Goal: Information Seeking & Learning: Learn about a topic

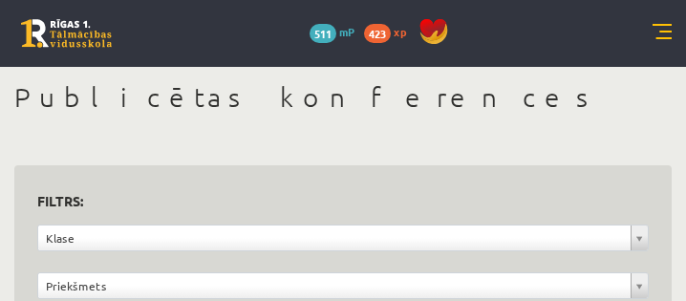
scroll to position [177, 0]
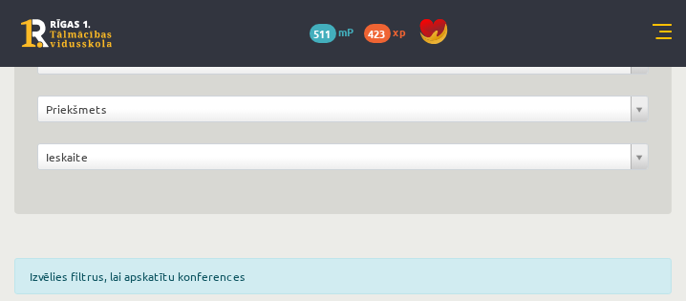
click at [13, 113] on div "**********" at bounding box center [343, 105] width 686 height 430
click at [661, 32] on link at bounding box center [661, 33] width 19 height 19
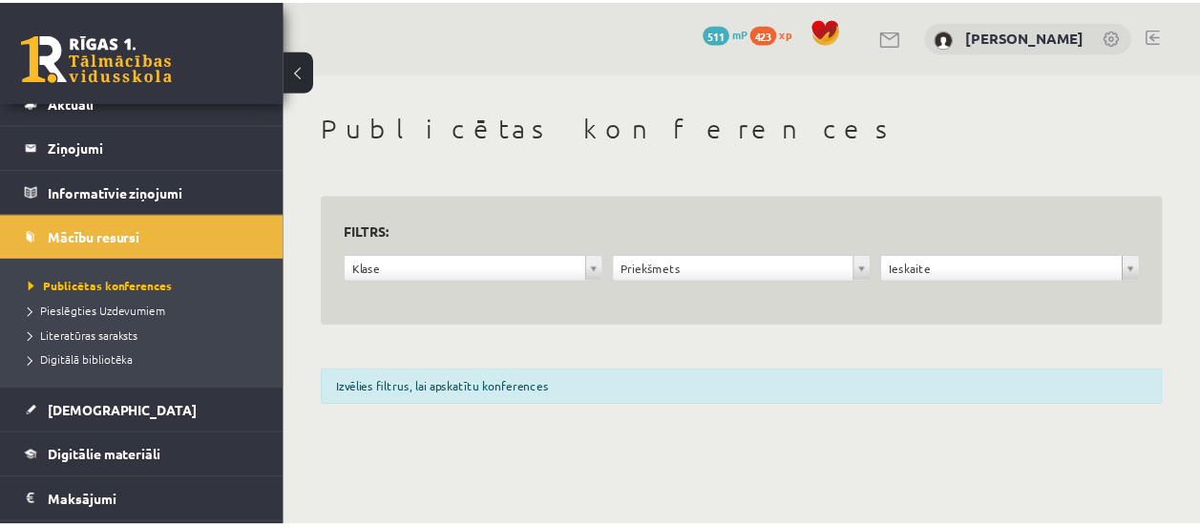
scroll to position [95, 0]
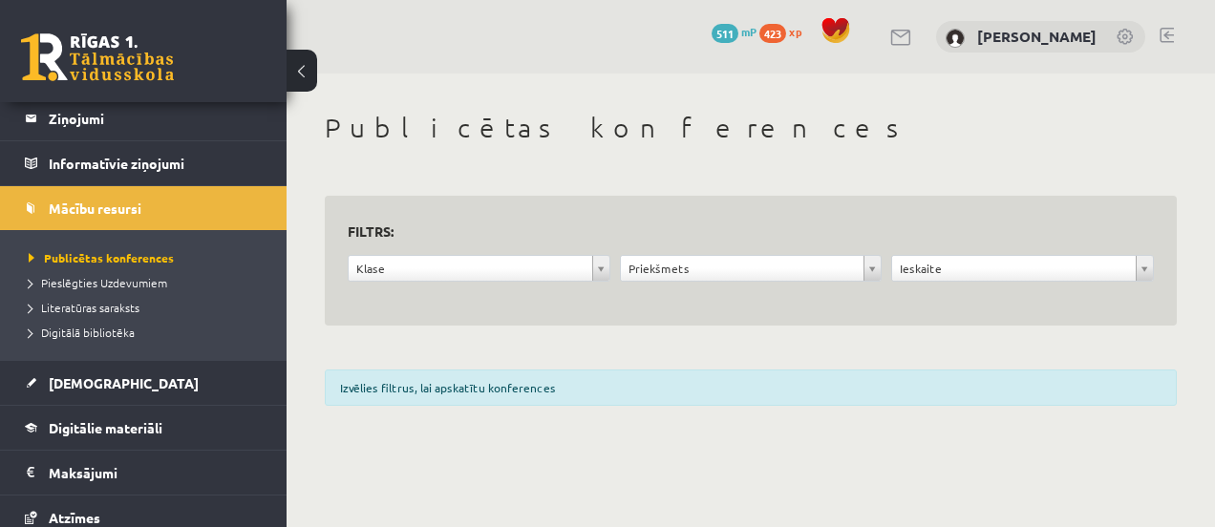
click at [122, 300] on span "Digitālie materiāli" at bounding box center [106, 427] width 114 height 17
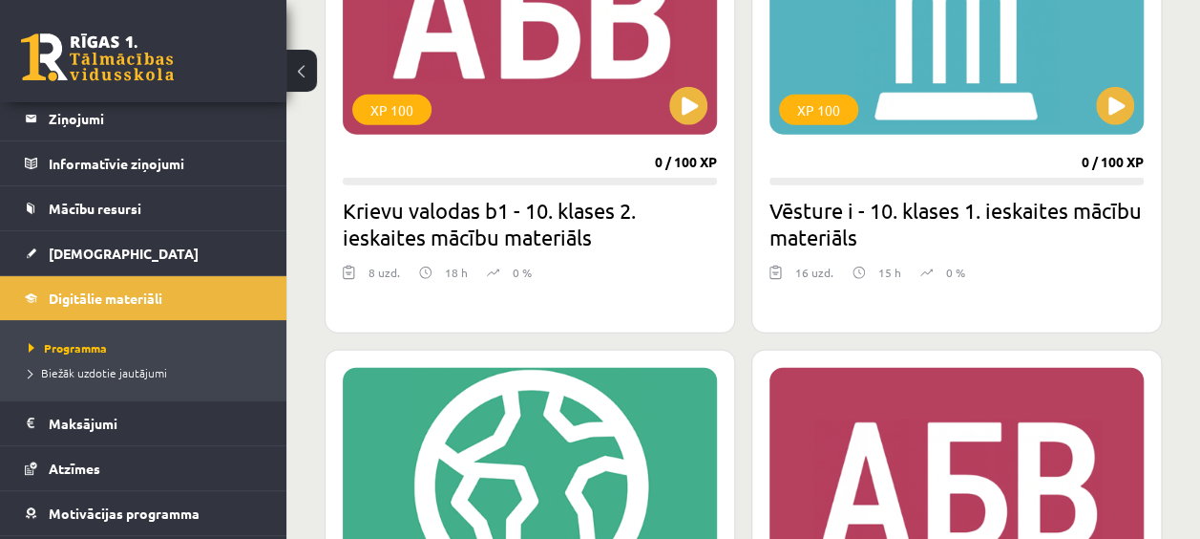
scroll to position [2426, 0]
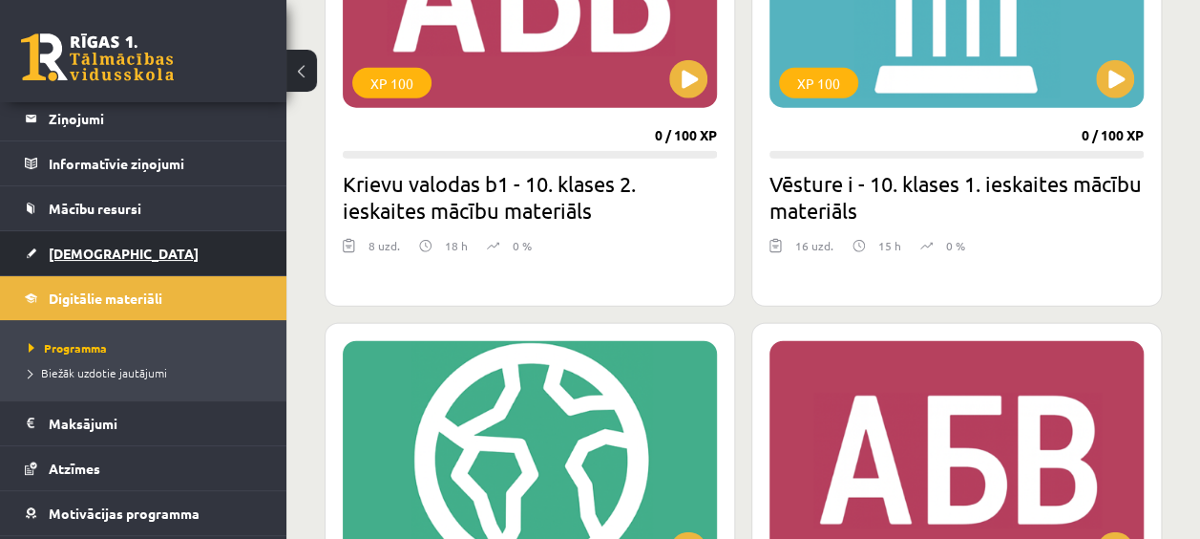
click at [74, 250] on span "[DEMOGRAPHIC_DATA]" at bounding box center [124, 252] width 150 height 17
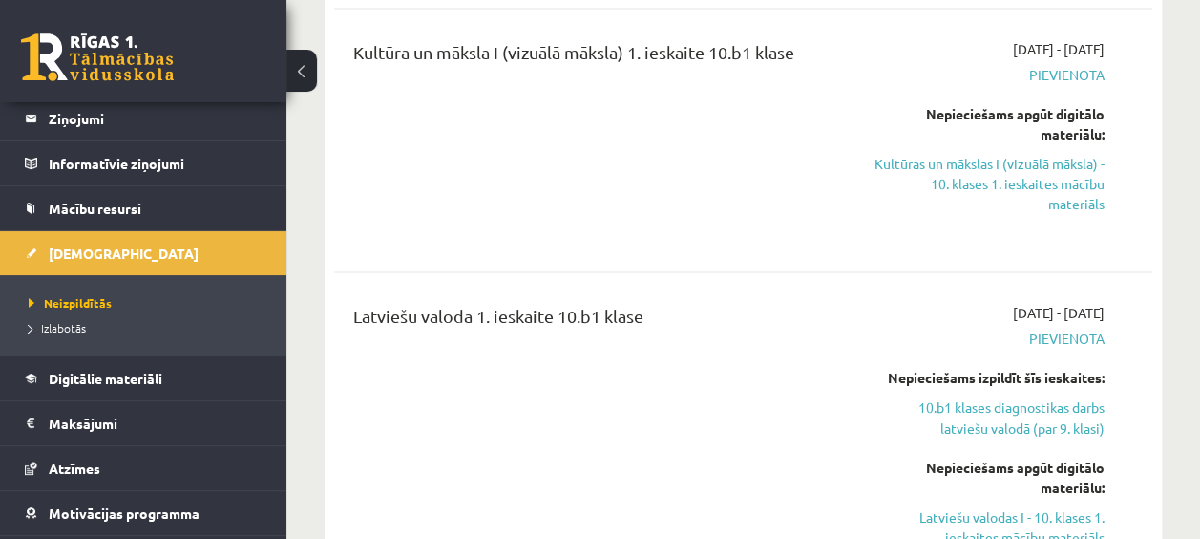
scroll to position [1432, 0]
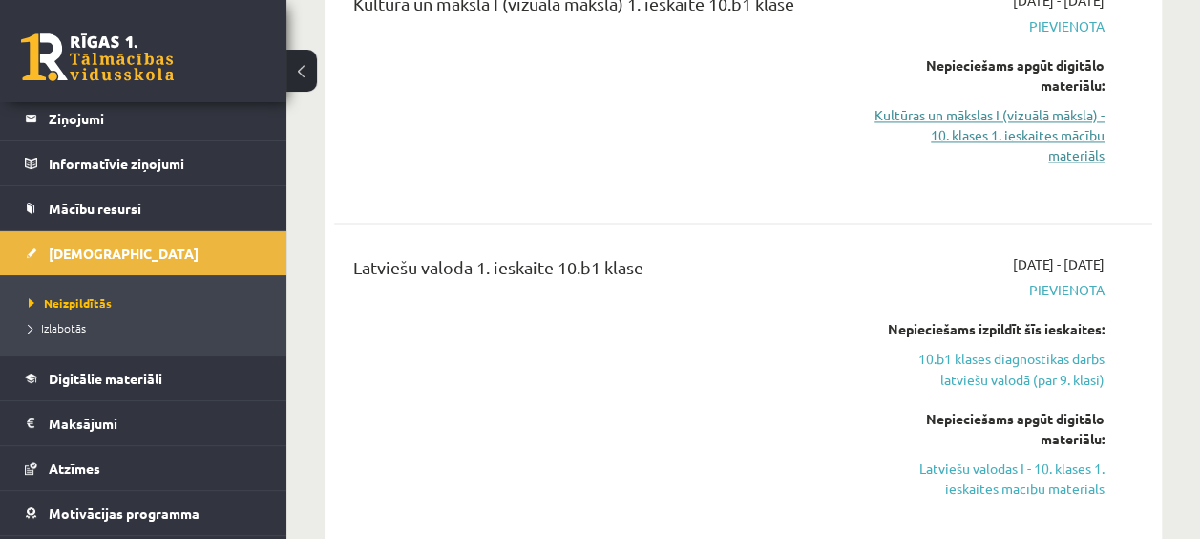
click at [685, 105] on link "Kultūras un mākslas I (vizuālā māksla) - 10. klases 1. ieskaites mācību materiā…" at bounding box center [989, 135] width 231 height 60
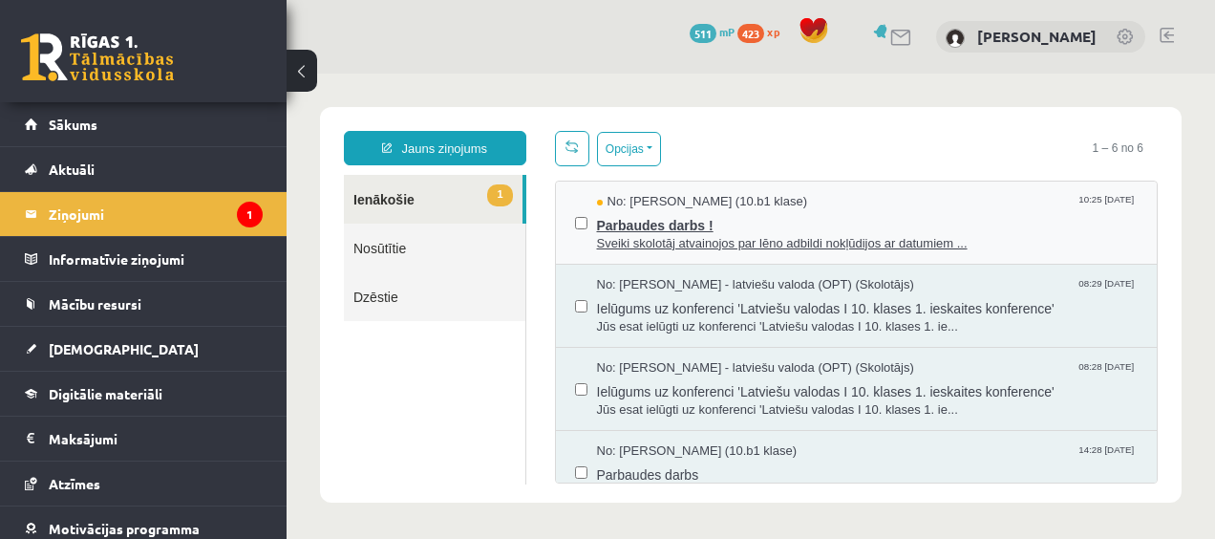
click at [831, 223] on span "Parbaudes darbs !" at bounding box center [867, 223] width 541 height 24
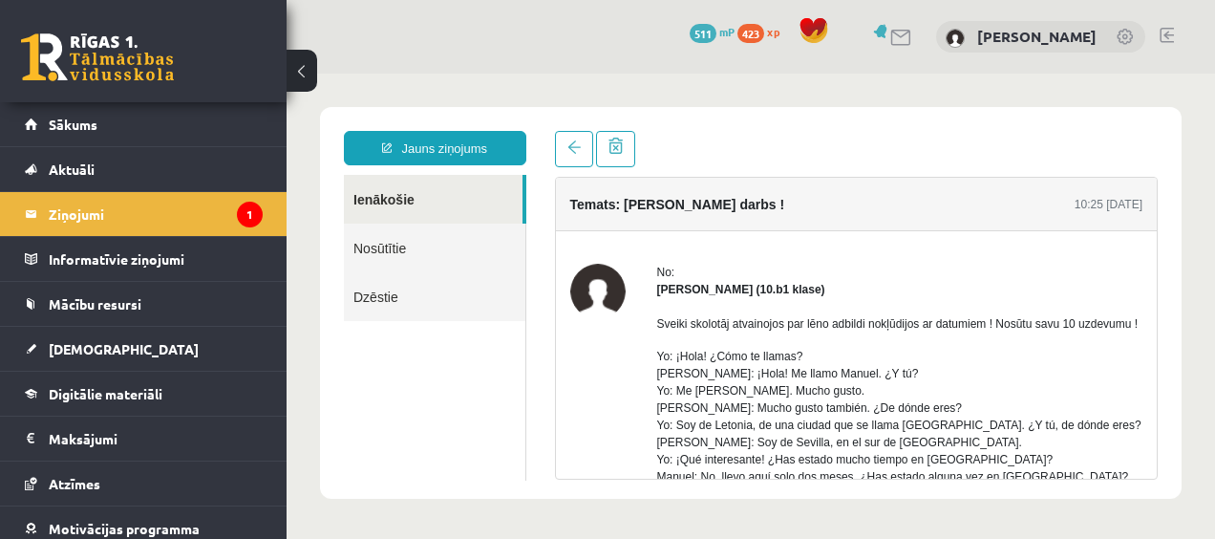
click at [442, 259] on link "Nosūtītie" at bounding box center [434, 247] width 181 height 49
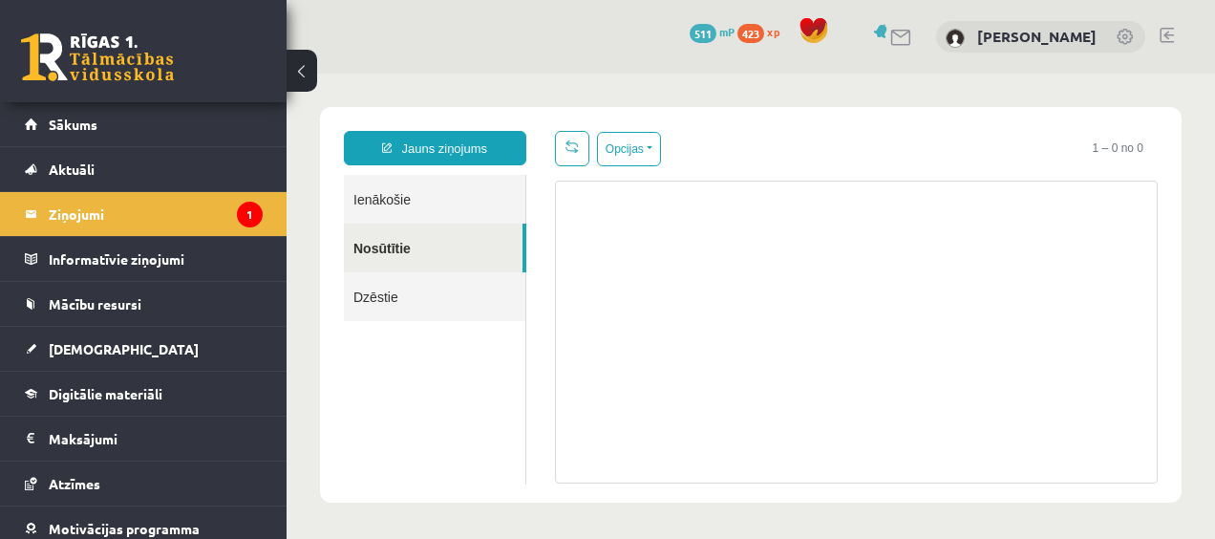
click at [441, 204] on link "Ienākošie" at bounding box center [434, 199] width 181 height 49
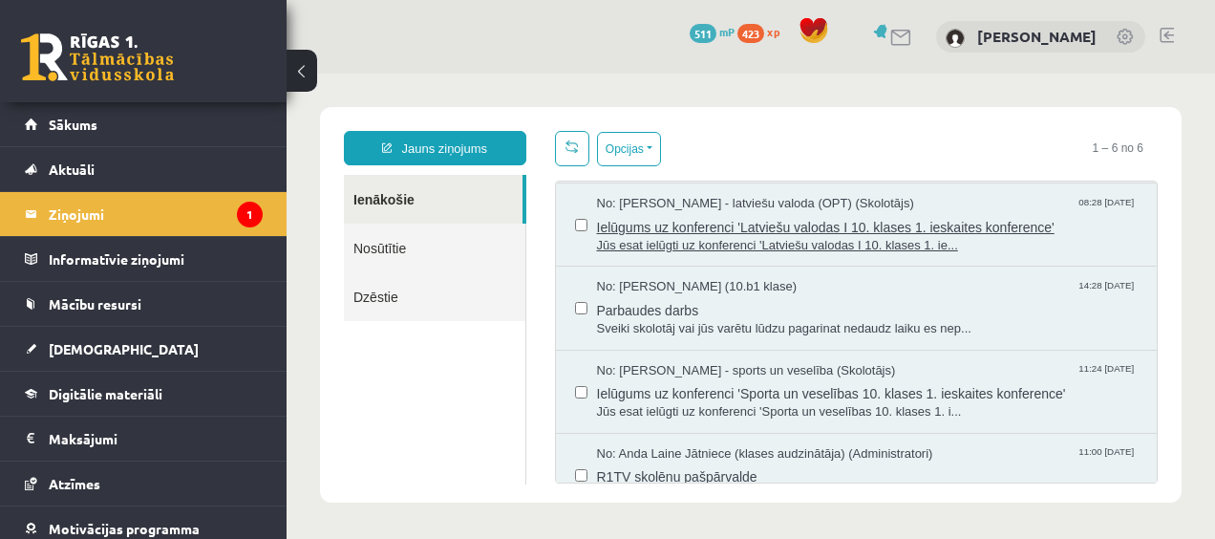
scroll to position [195, 0]
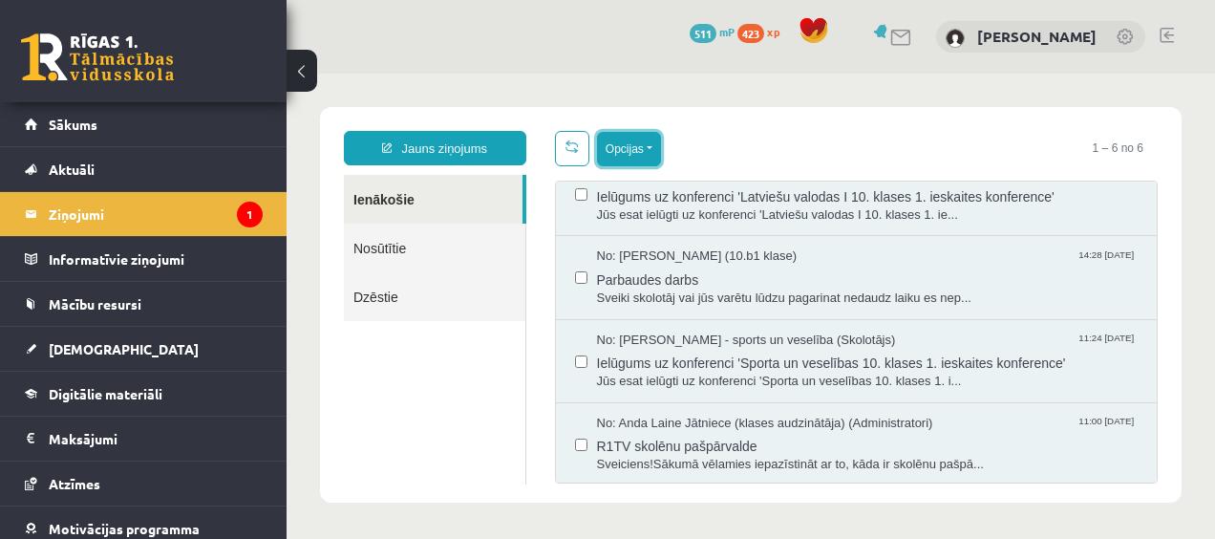
click at [605, 155] on button "Opcijas" at bounding box center [629, 149] width 64 height 34
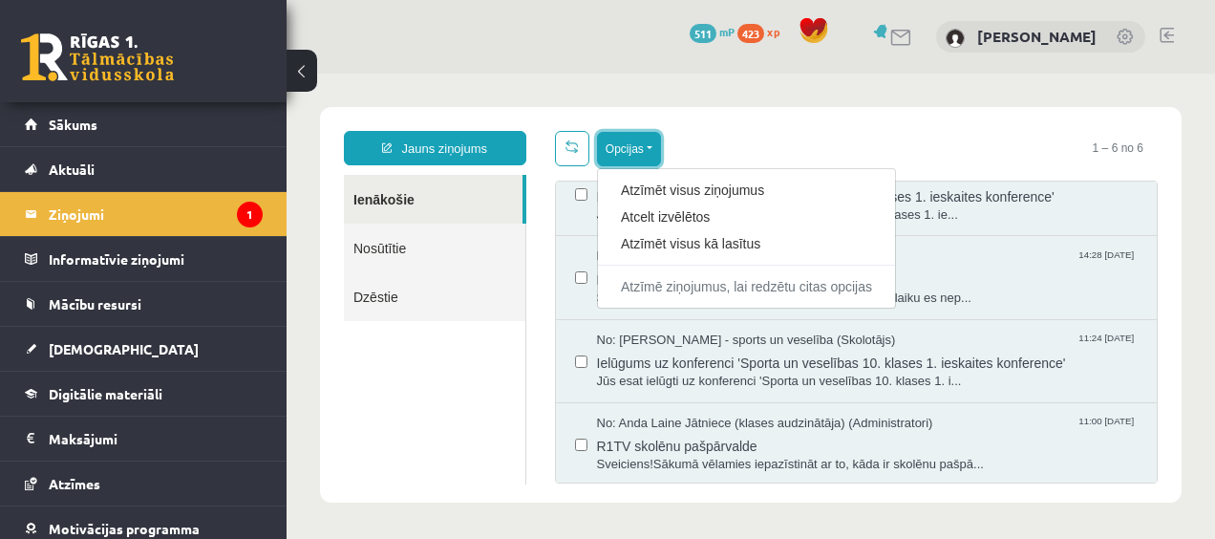
click at [604, 155] on button "Opcijas" at bounding box center [629, 149] width 64 height 34
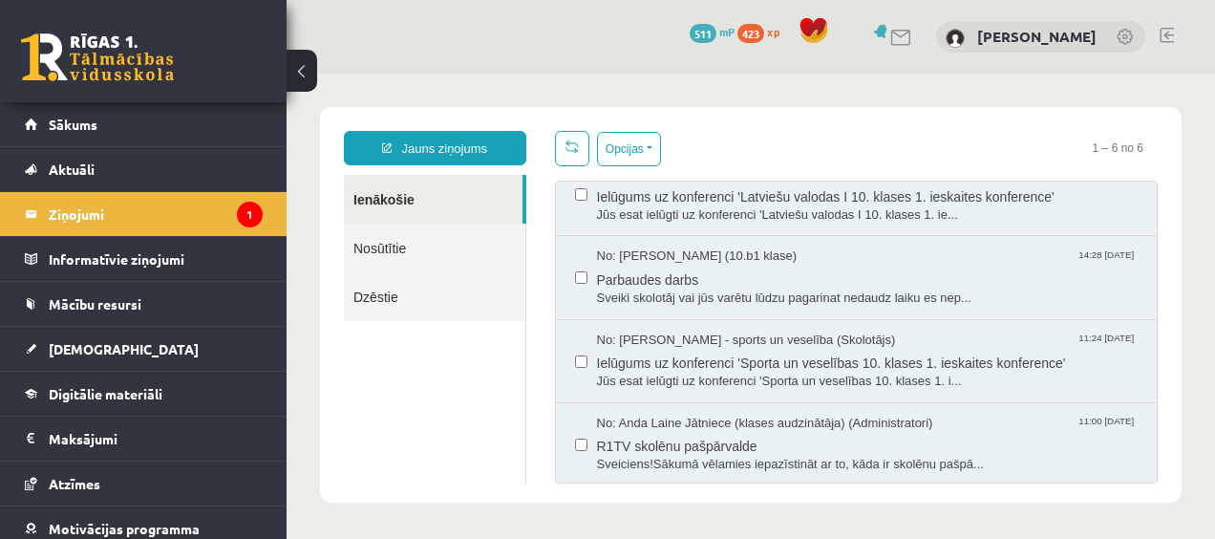
click at [432, 260] on link "Nosūtītie" at bounding box center [434, 247] width 181 height 49
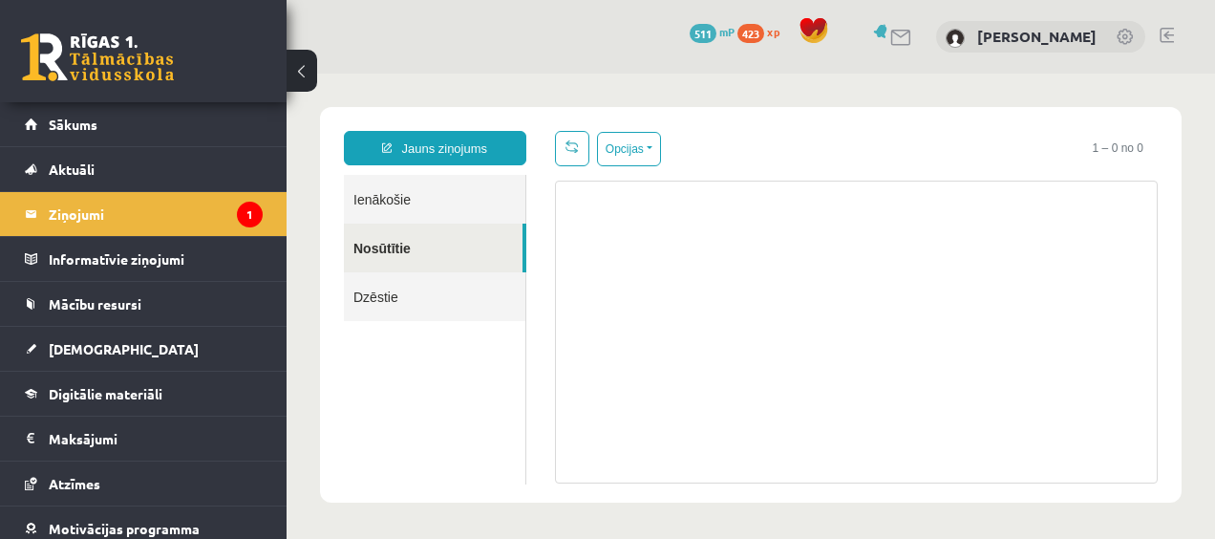
scroll to position [0, 0]
click at [390, 296] on link "Dzēstie" at bounding box center [434, 296] width 181 height 49
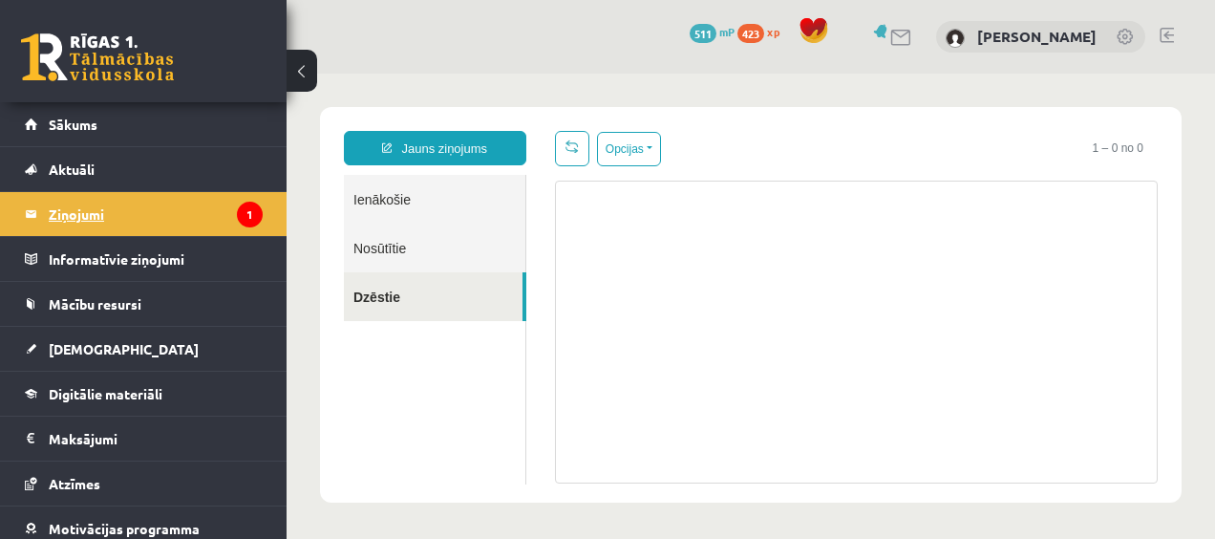
drag, startPoint x: 65, startPoint y: 214, endPoint x: 38, endPoint y: 231, distance: 31.8
click at [38, 231] on link "Ziņojumi 1" at bounding box center [144, 214] width 238 height 44
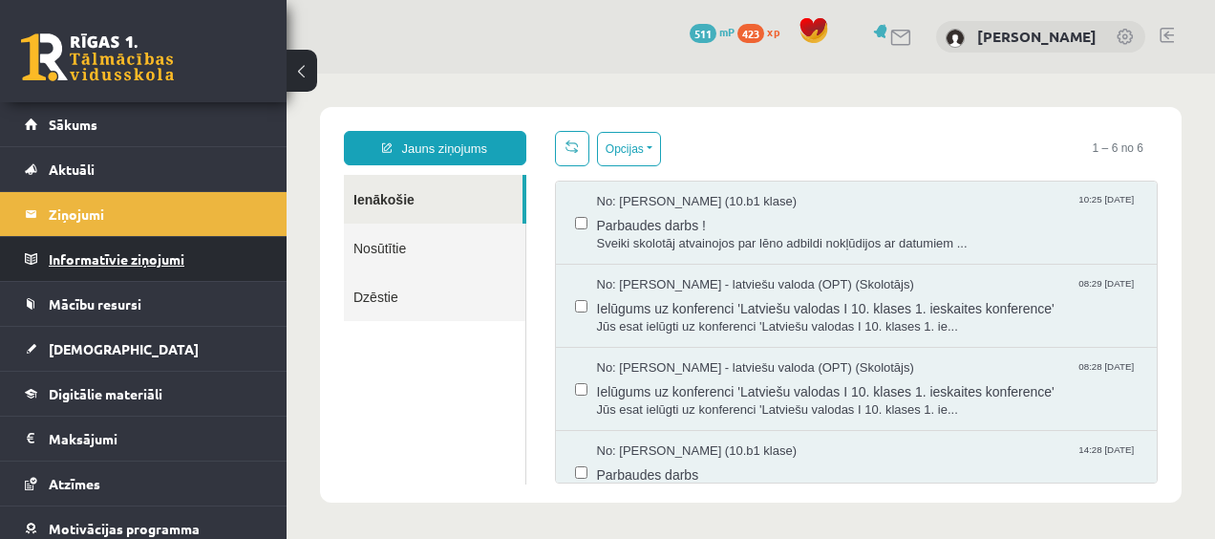
click at [63, 262] on legend "Informatīvie ziņojumi 0" at bounding box center [156, 259] width 214 height 44
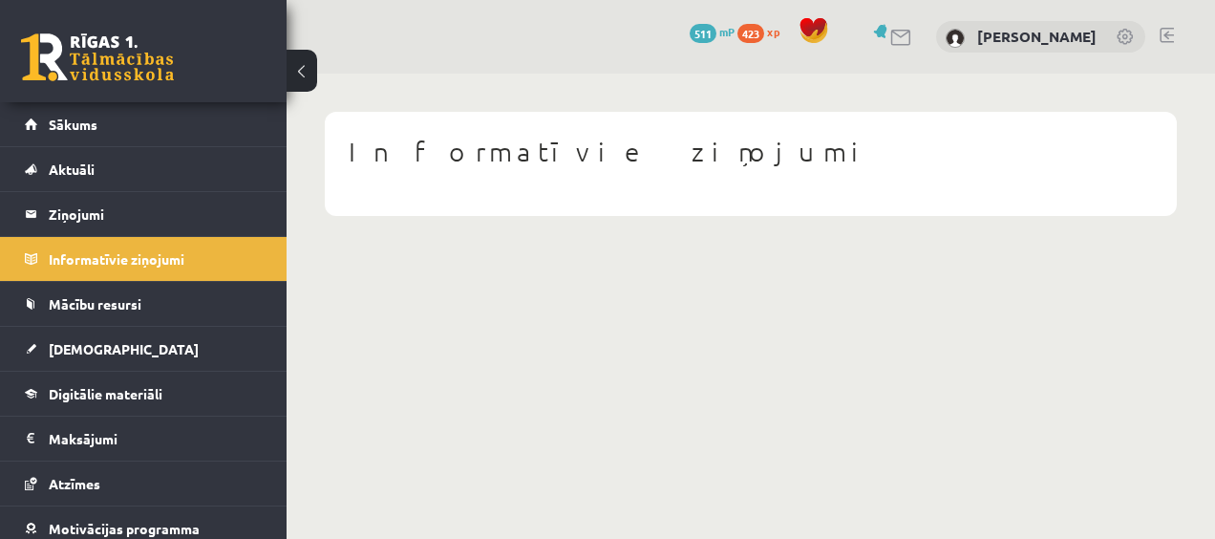
click at [890, 36] on link at bounding box center [901, 38] width 23 height 16
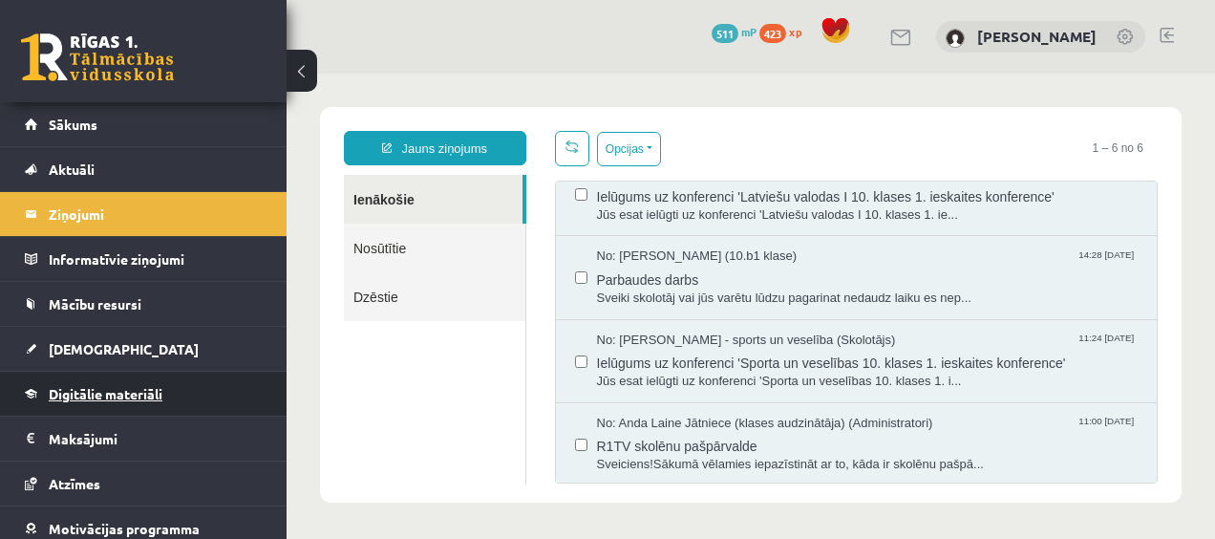
click at [63, 377] on link "Digitālie materiāli" at bounding box center [144, 393] width 238 height 44
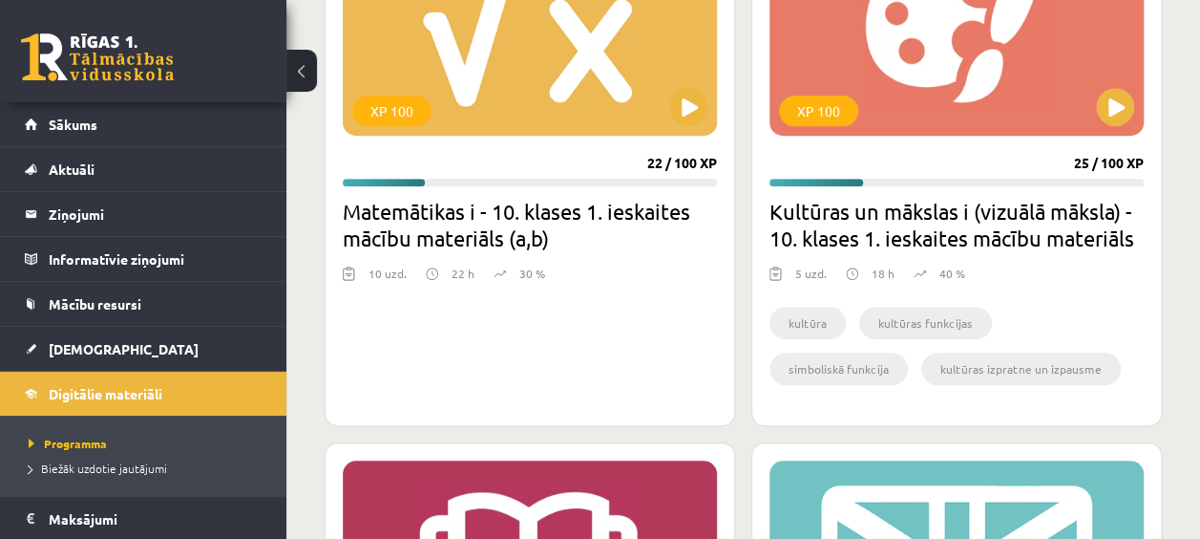
scroll to position [668, 0]
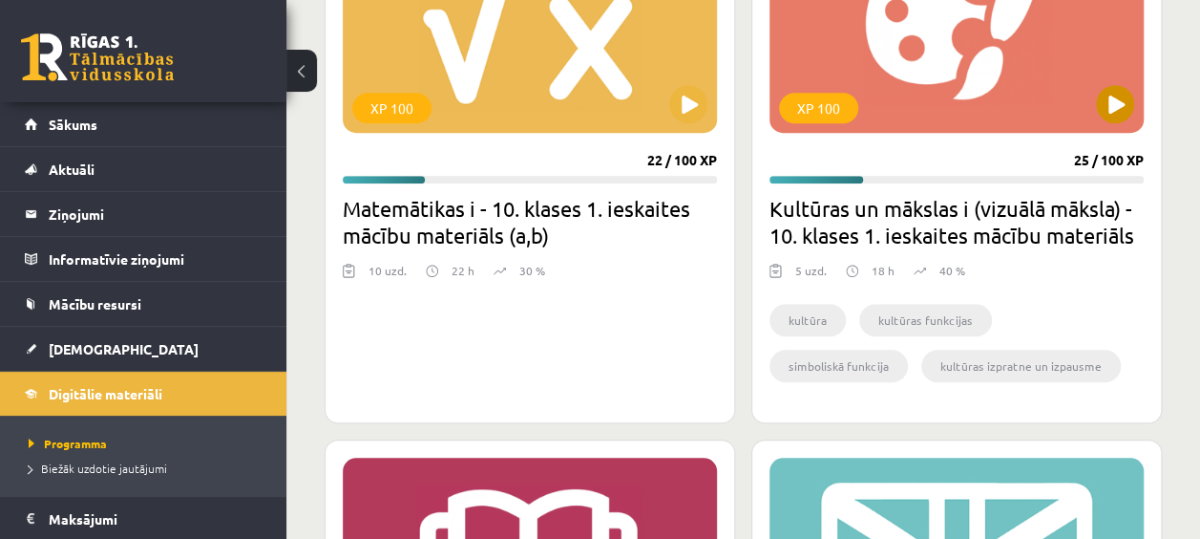
click at [1116, 124] on div "XP 100" at bounding box center [957, 13] width 374 height 239
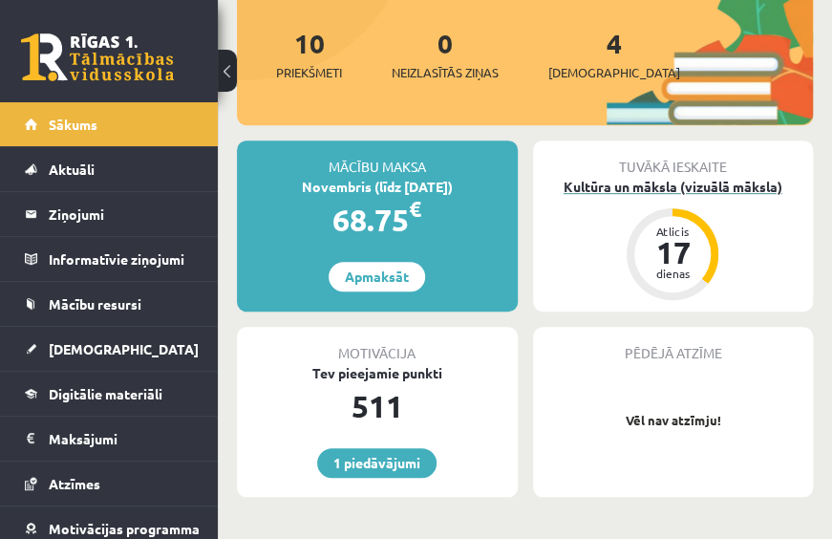
scroll to position [286, 0]
